Goal: Obtain resource: Download file/media

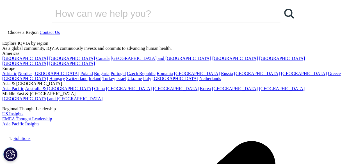
click at [32, 131] on img at bounding box center [24, 131] width 45 height 0
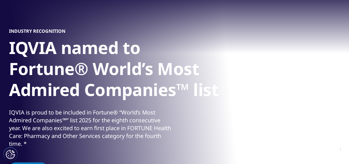
scroll to position [36, 0]
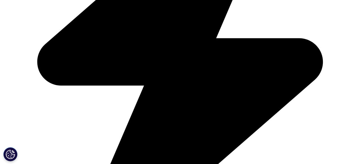
scroll to position [630, 0]
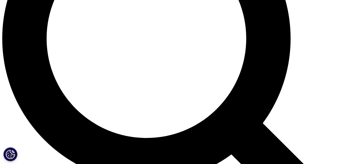
scroll to position [461, 0]
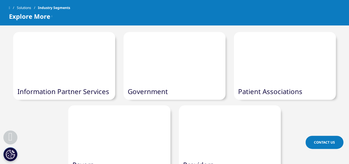
scroll to position [515, 0]
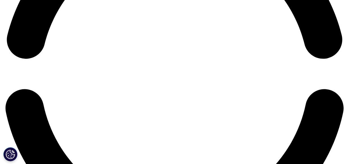
scroll to position [794, 0]
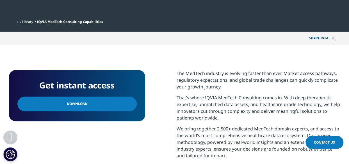
scroll to position [200, 0]
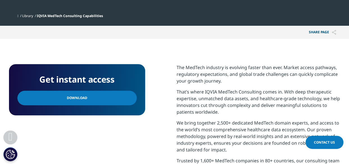
click at [115, 96] on link "Download" at bounding box center [76, 98] width 119 height 15
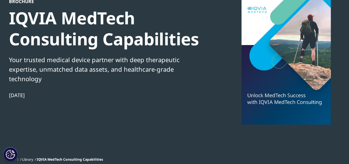
scroll to position [56, 0]
click at [274, 76] on div at bounding box center [286, 62] width 108 height 126
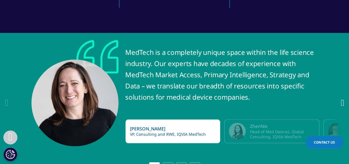
scroll to position [701, 0]
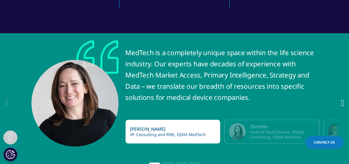
click at [342, 99] on icon "Next slide" at bounding box center [342, 103] width 3 height 9
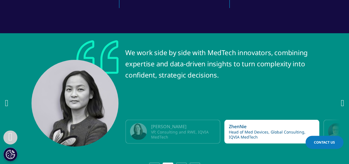
click at [341, 99] on icon "Next slide" at bounding box center [342, 103] width 3 height 9
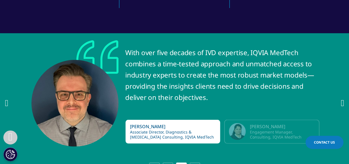
click at [341, 99] on icon "Next slide" at bounding box center [342, 103] width 3 height 9
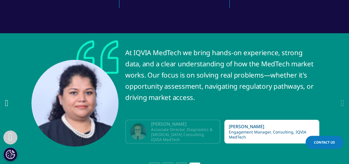
click at [342, 97] on div "At IQVIA MedTech we bring hands-on experience, strong data, and a clear underst…" at bounding box center [174, 94] width 349 height 108
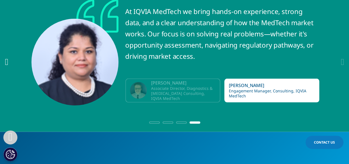
scroll to position [738, 0]
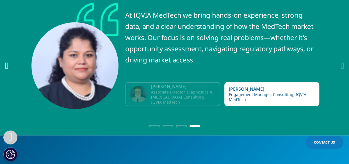
click at [181, 123] on div at bounding box center [175, 125] width 54 height 5
click at [180, 125] on span "Go to slide 3" at bounding box center [181, 126] width 11 height 2
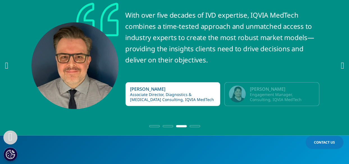
click at [171, 125] on span "Go to slide 2" at bounding box center [167, 126] width 11 height 2
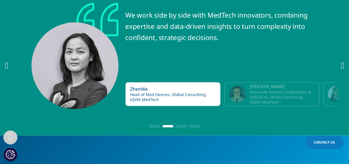
click at [156, 125] on span "Go to slide 1" at bounding box center [154, 126] width 11 height 2
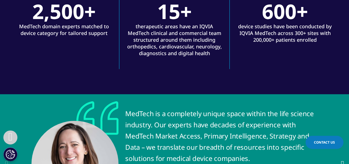
scroll to position [696, 0]
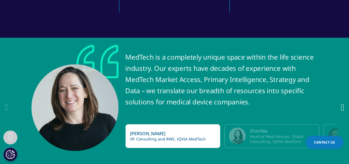
click at [183, 54] on div "MedTech is a completely unique space within the life science industry. Our expe…" at bounding box center [221, 99] width 192 height 108
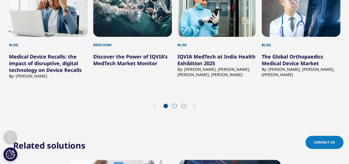
scroll to position [1571, 0]
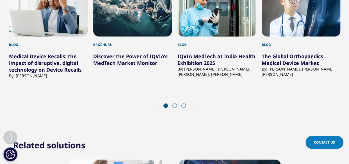
click at [194, 104] on icon "Next slide" at bounding box center [195, 106] width 2 height 4
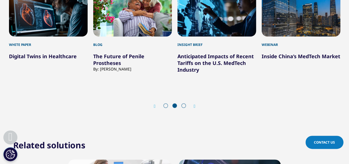
click at [194, 104] on icon "Next slide" at bounding box center [195, 106] width 2 height 4
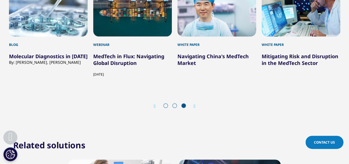
click at [154, 104] on icon "Previous slide" at bounding box center [155, 106] width 2 height 4
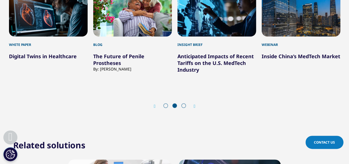
click at [154, 104] on icon "Previous slide" at bounding box center [155, 106] width 2 height 4
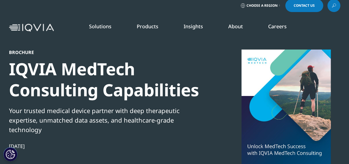
scroll to position [0, 0]
